Goal: Browse casually: Explore the website without a specific task or goal

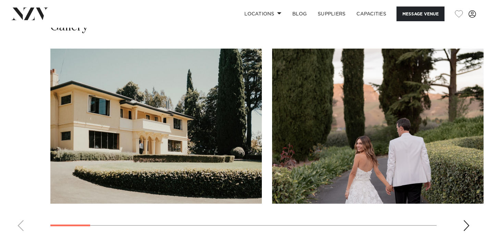
scroll to position [651, 0]
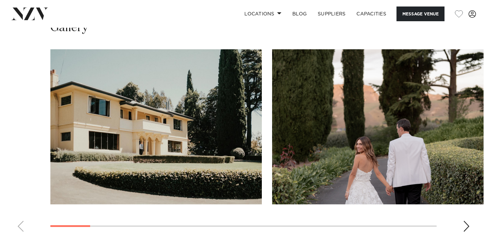
click at [469, 221] on div "Next slide" at bounding box center [466, 226] width 7 height 11
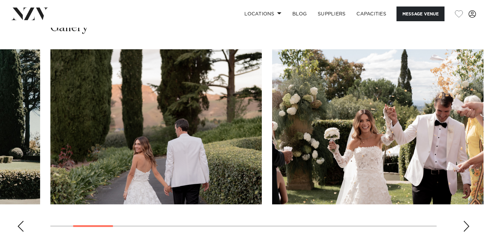
scroll to position [617, 0]
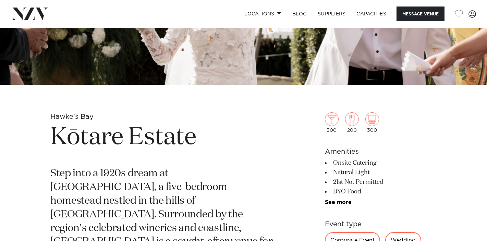
scroll to position [171, 0]
